Goal: Obtain resource: Obtain resource

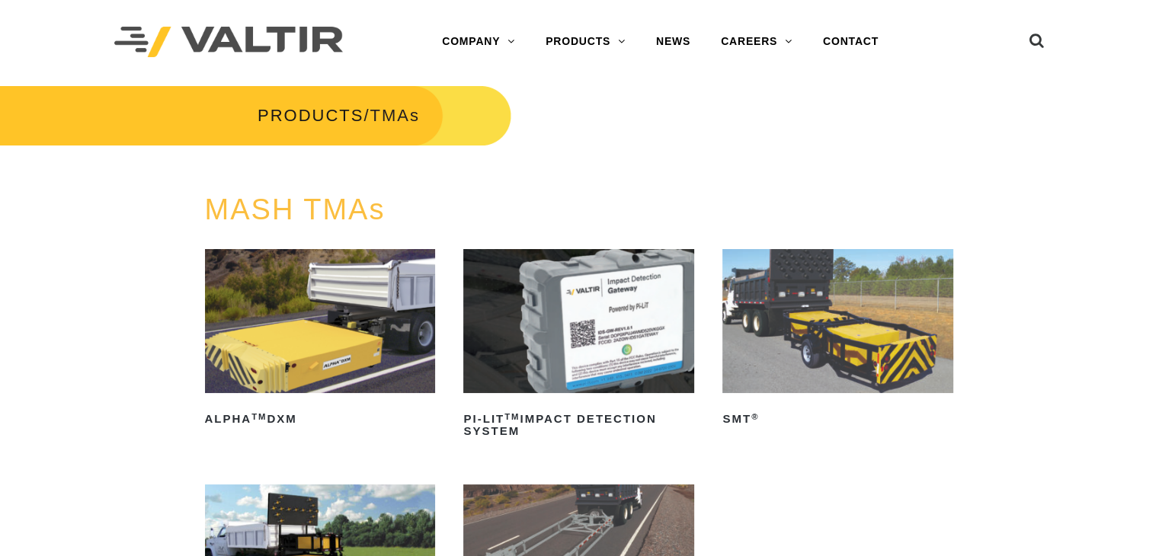
click at [337, 390] on img at bounding box center [320, 321] width 231 height 144
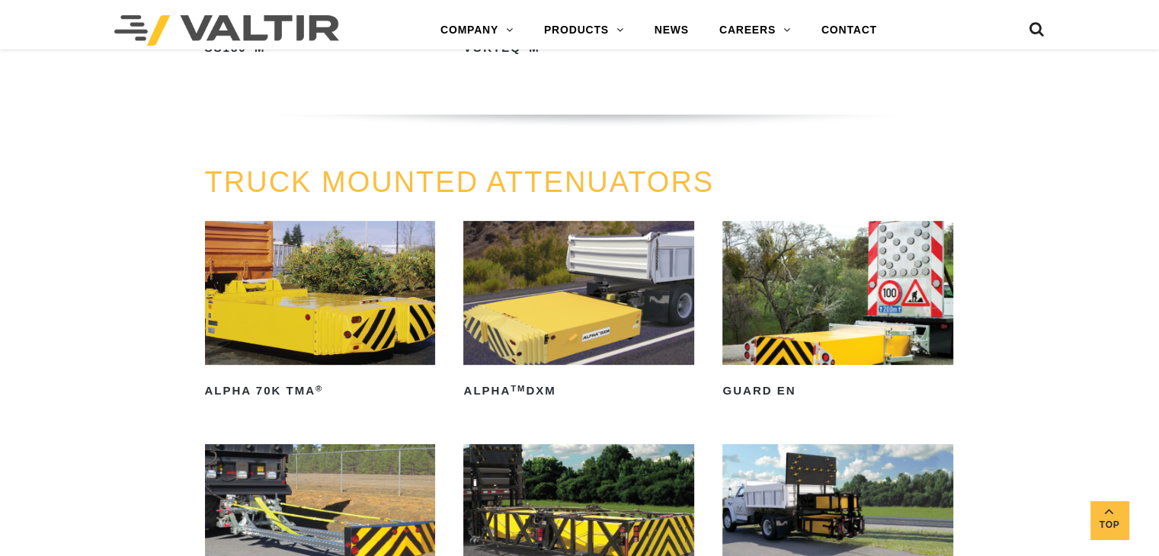
scroll to position [686, 0]
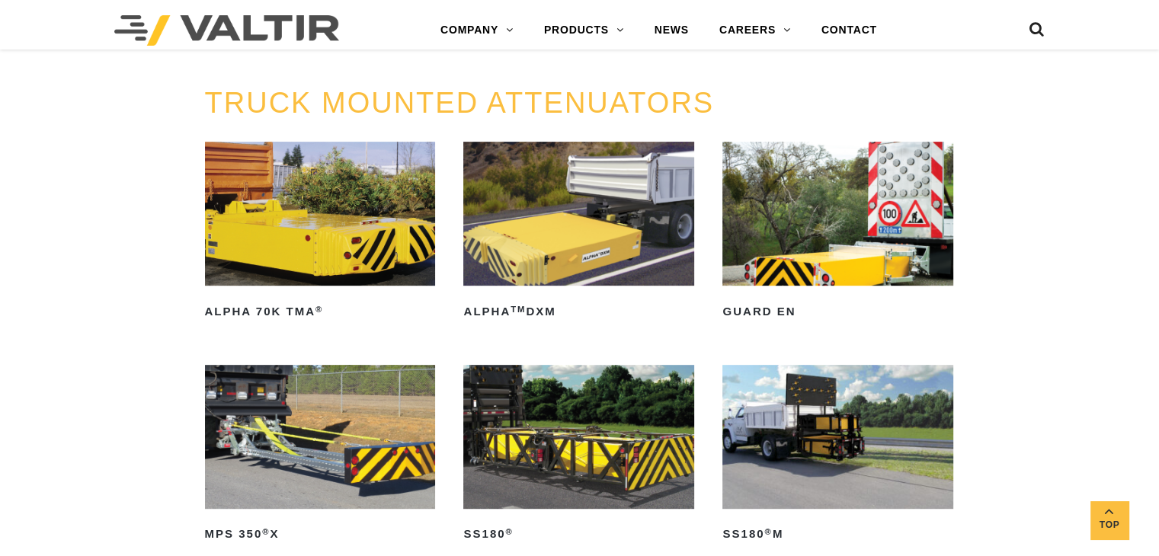
click at [293, 299] on link "ALPHA 70K TMA ®" at bounding box center [320, 233] width 231 height 182
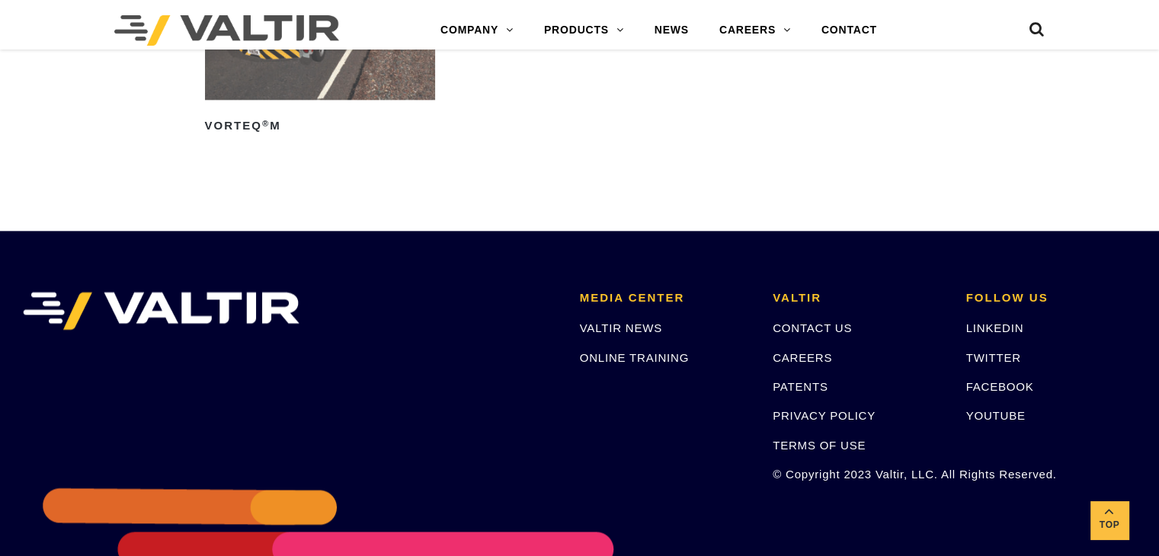
scroll to position [2015, 0]
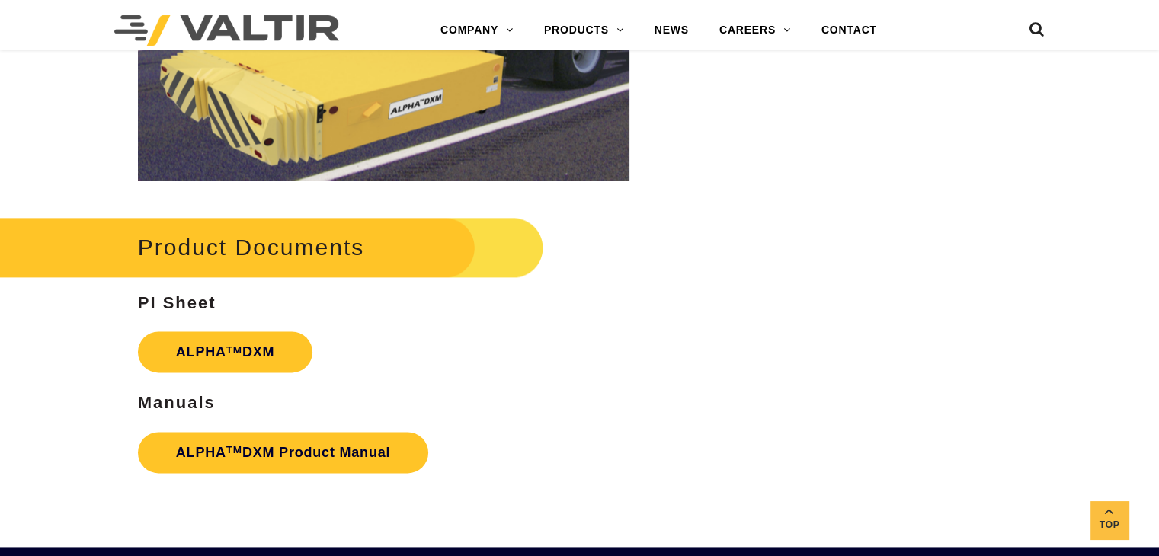
scroll to position [1982, 0]
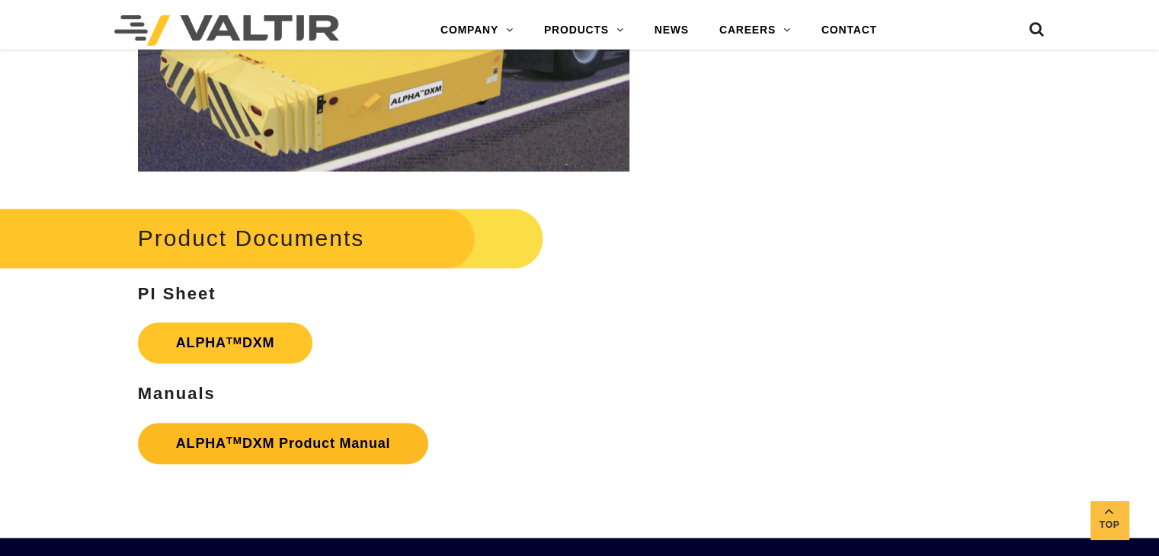
click at [264, 447] on link "ALPHA TM DXM Product Manual" at bounding box center [283, 443] width 291 height 41
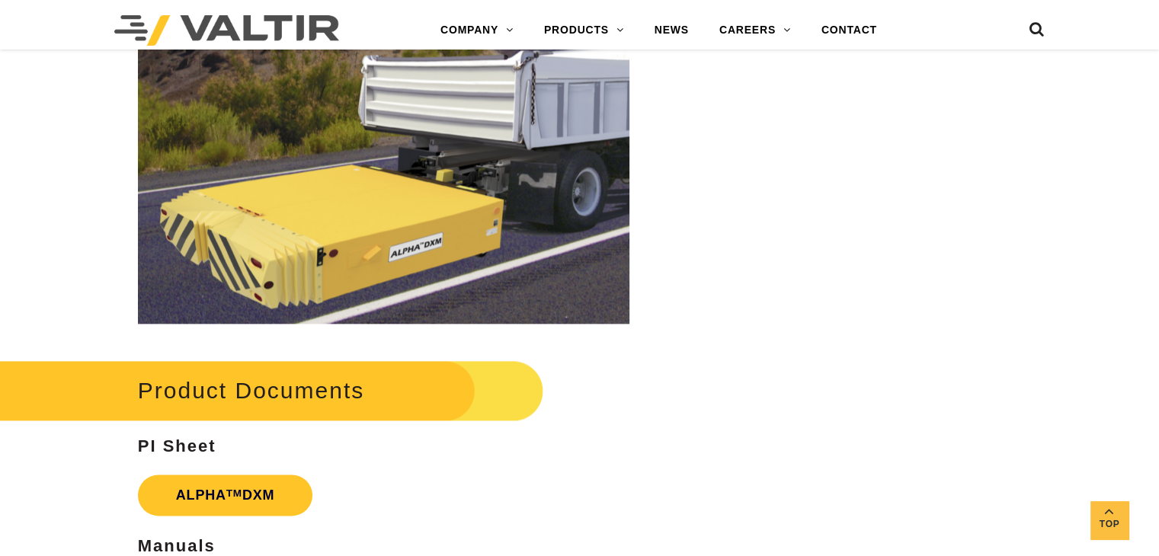
scroll to position [1817, 0]
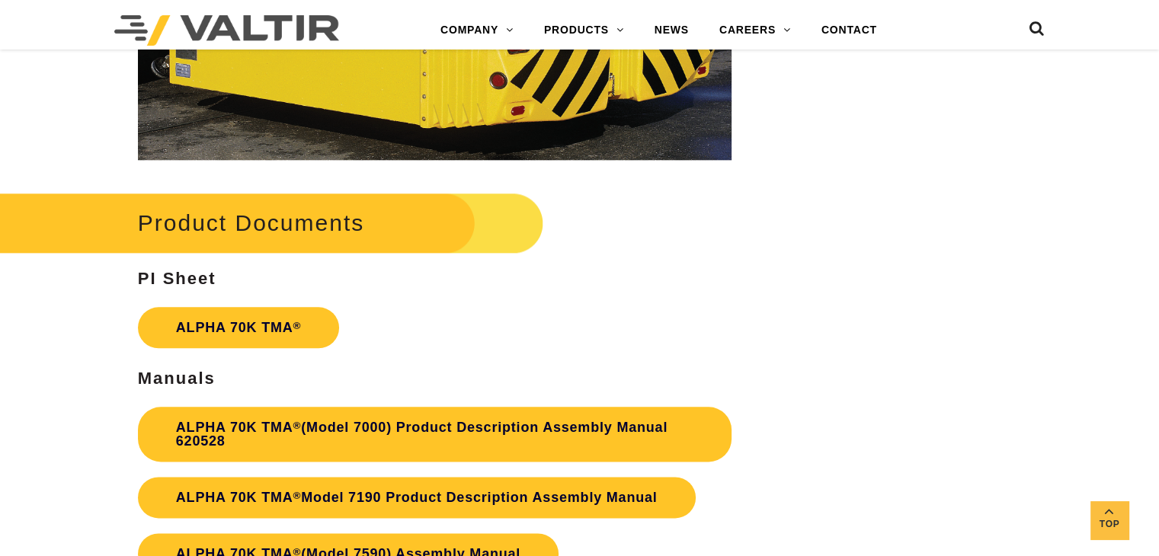
scroll to position [1753, 0]
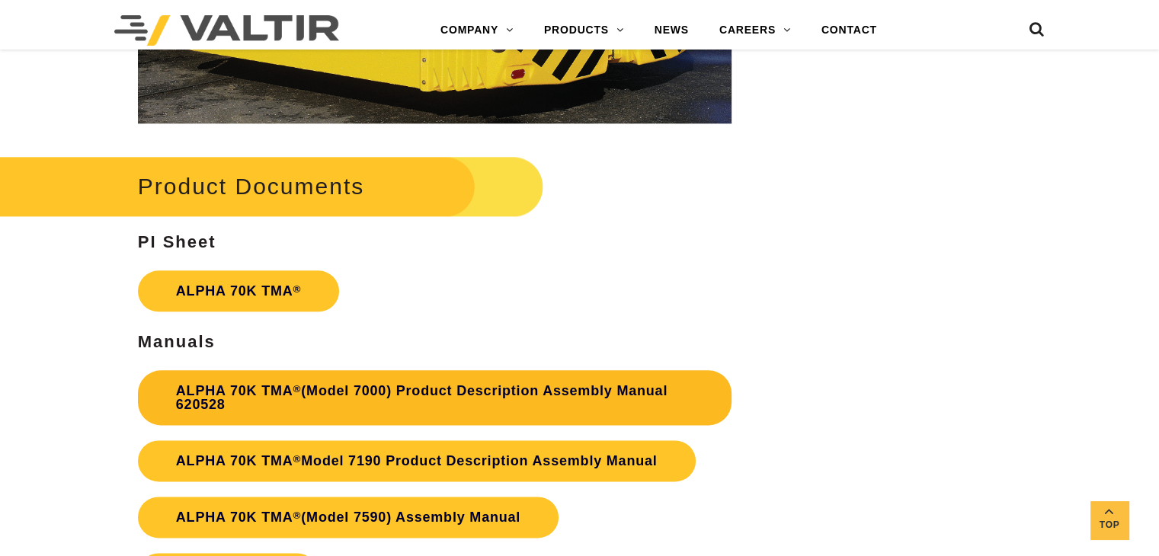
click at [544, 394] on link "ALPHA 70K TMA ® (Model 7000) Product Description Assembly Manual 620528" at bounding box center [435, 397] width 594 height 55
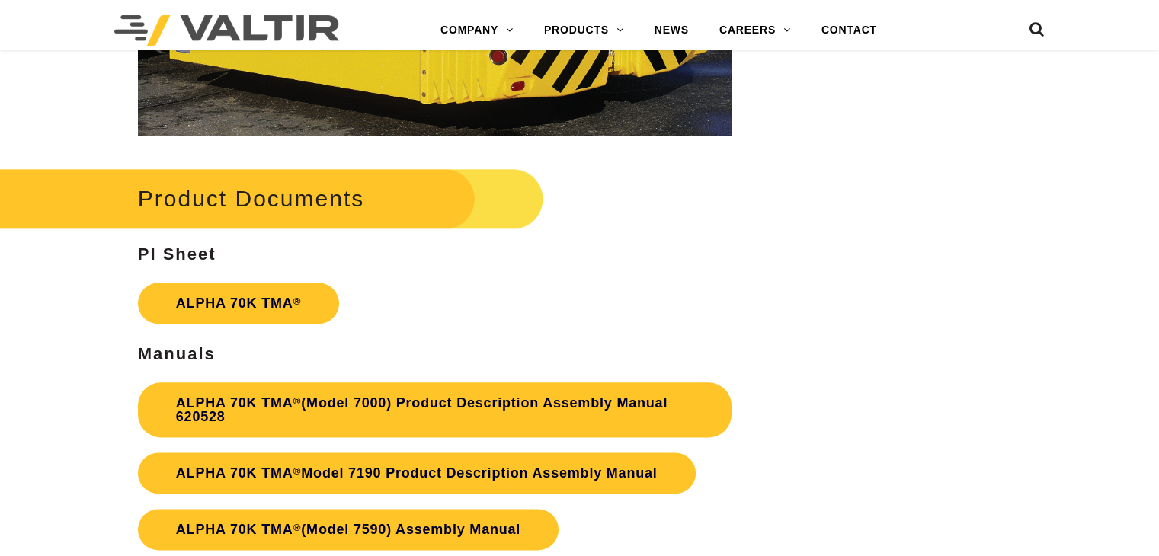
scroll to position [1753, 0]
